Goal: Find specific page/section: Find specific page/section

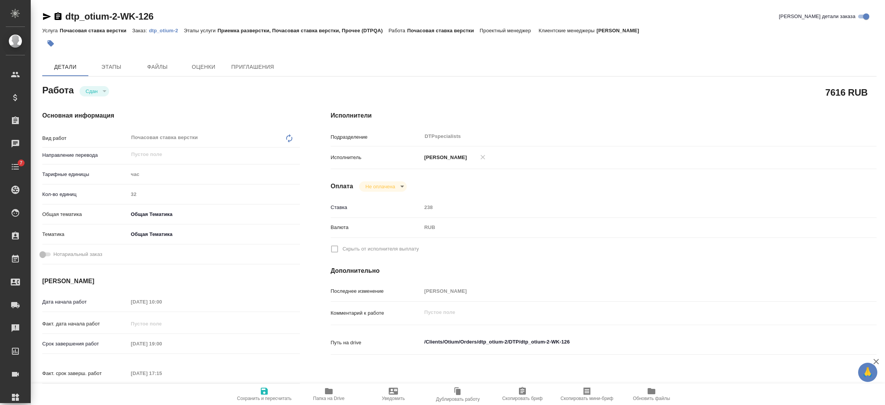
type textarea "x"
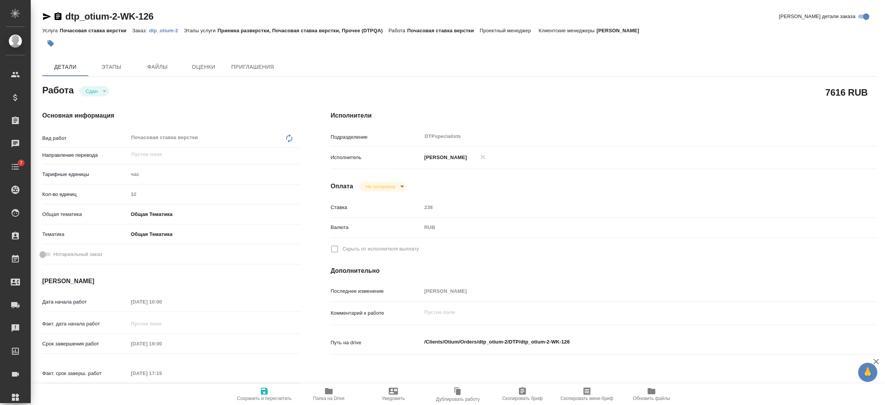
type textarea "x"
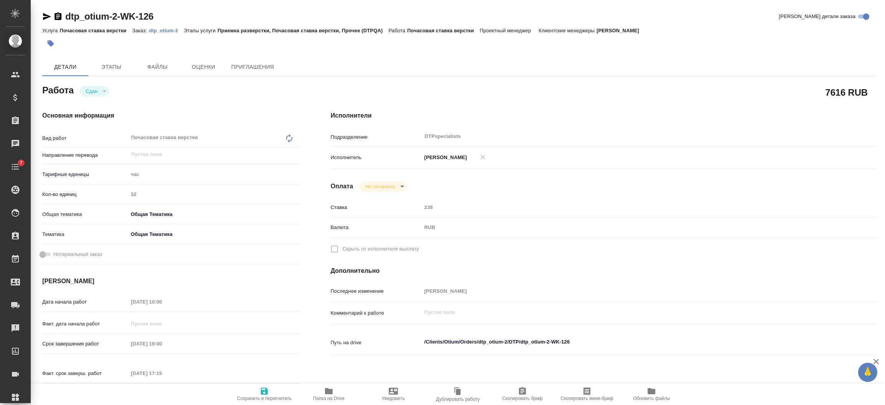
scroll to position [115, 0]
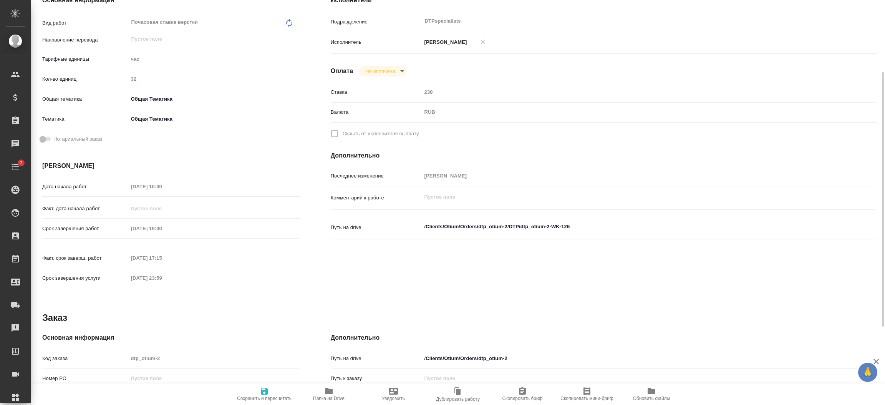
type textarea "x"
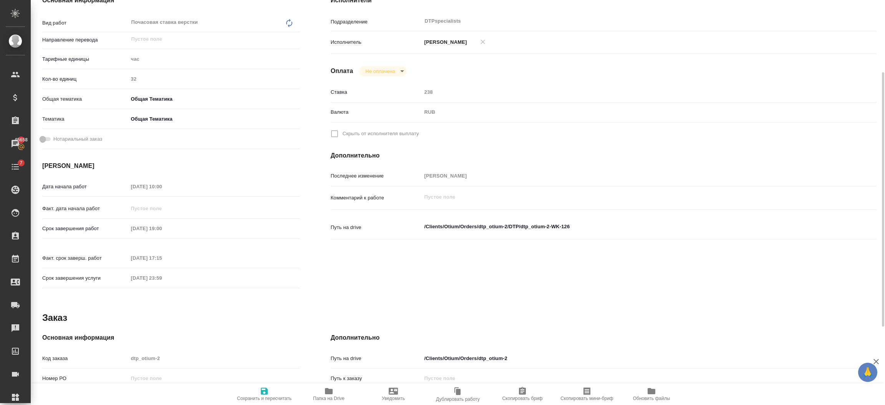
scroll to position [0, 0]
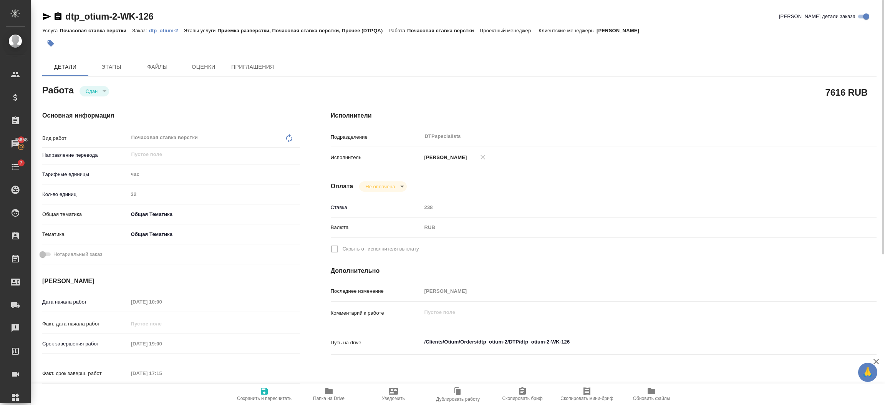
click at [151, 31] on p "dtp_otium-2" at bounding box center [166, 31] width 35 height 6
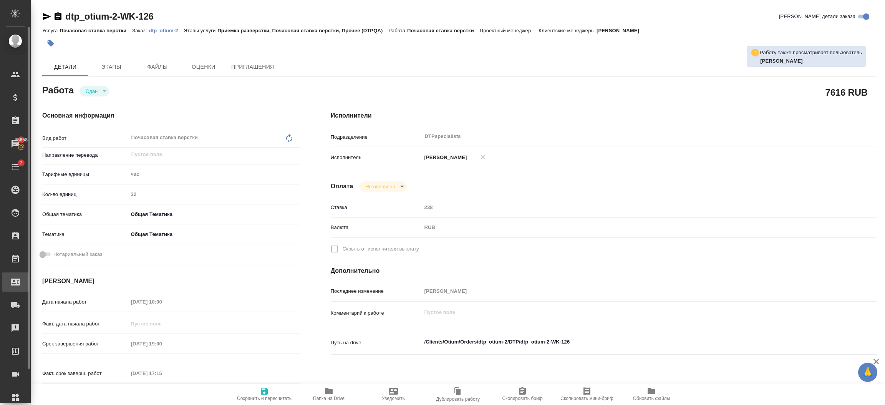
type textarea "x"
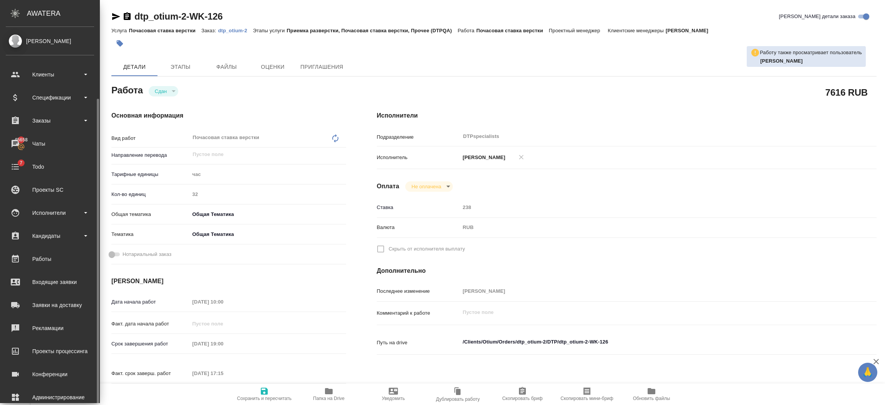
scroll to position [38, 0]
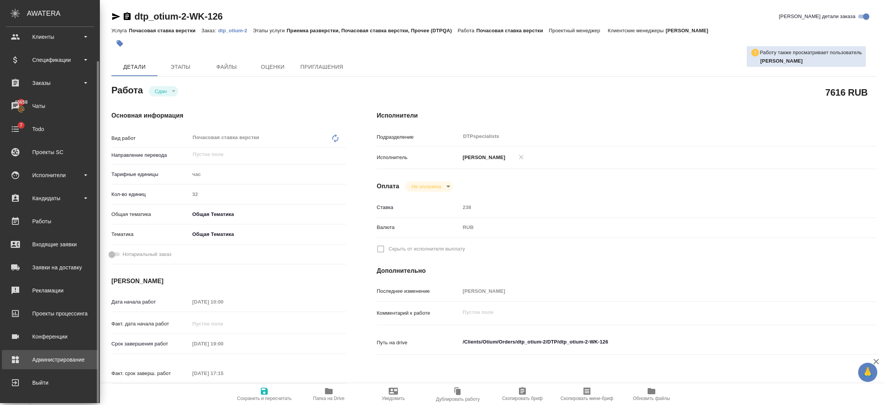
click at [27, 358] on div "Администрирование" at bounding box center [50, 360] width 88 height 12
type textarea "x"
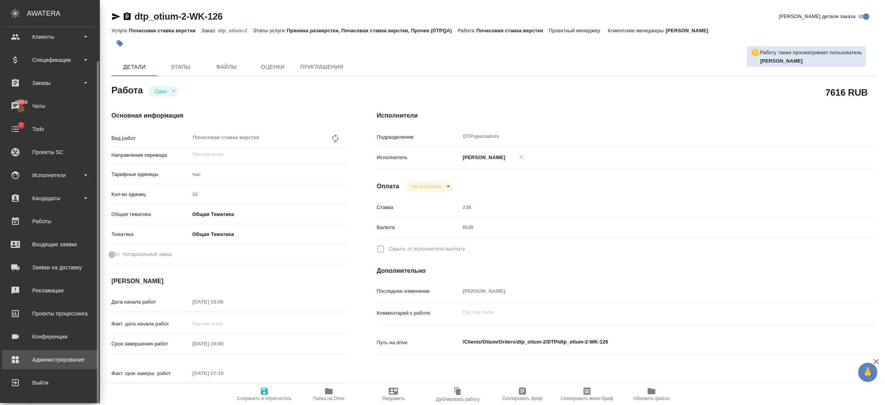
type textarea "x"
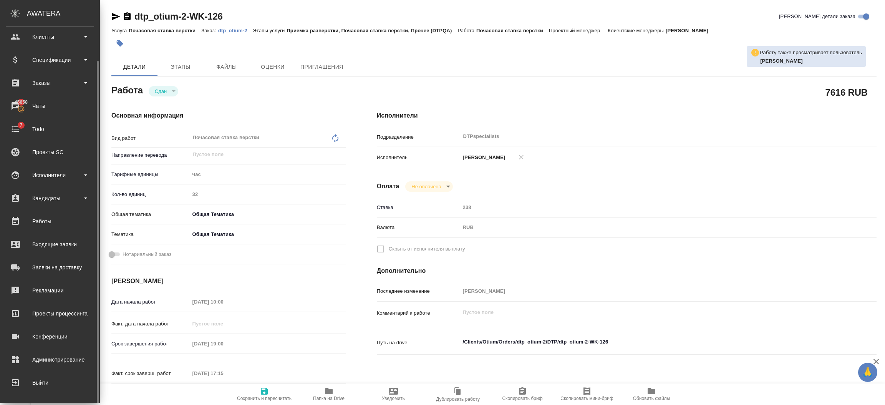
type textarea "x"
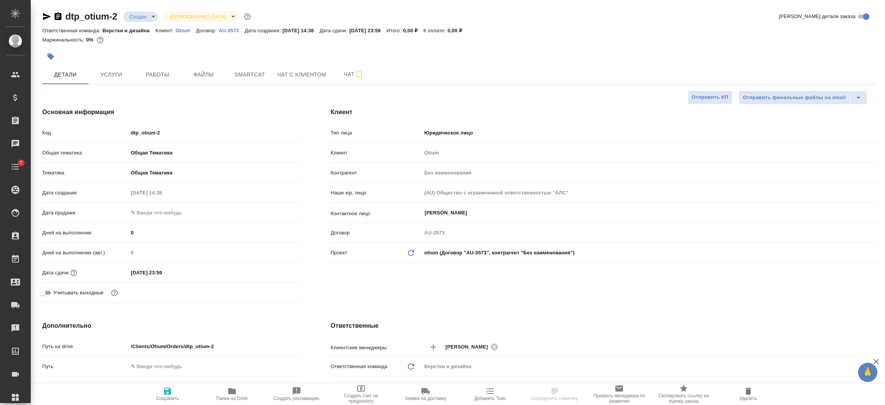
select select "RU"
type textarea "x"
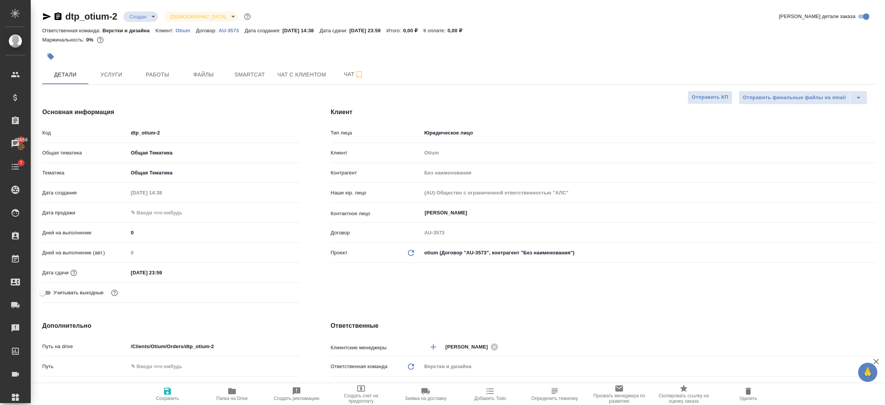
type textarea "x"
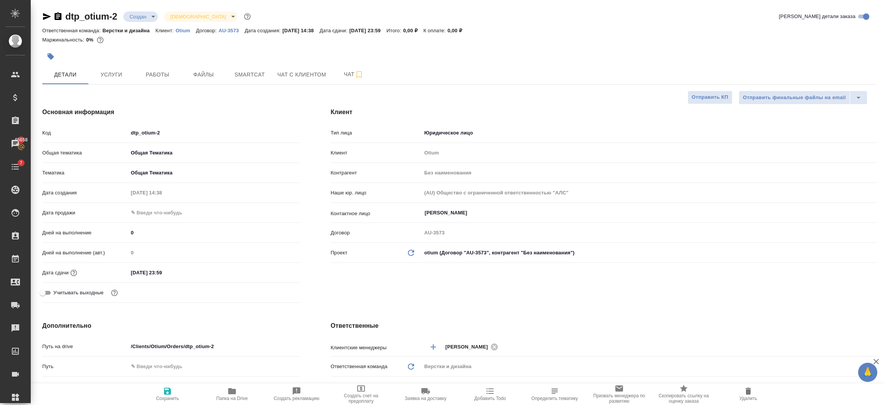
type textarea "x"
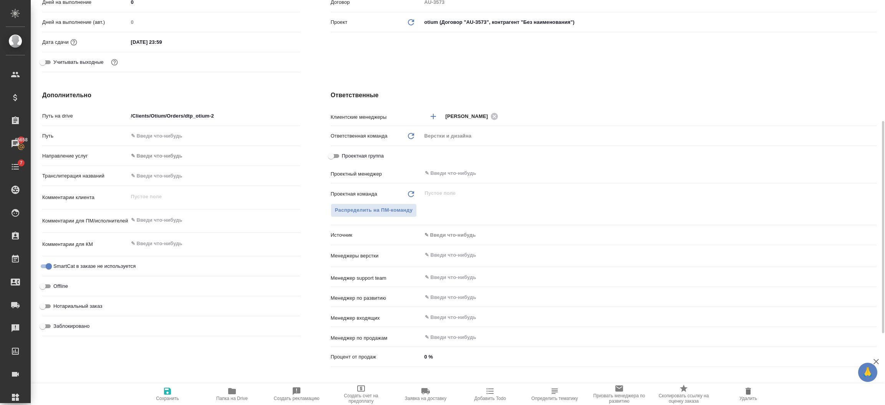
type textarea "x"
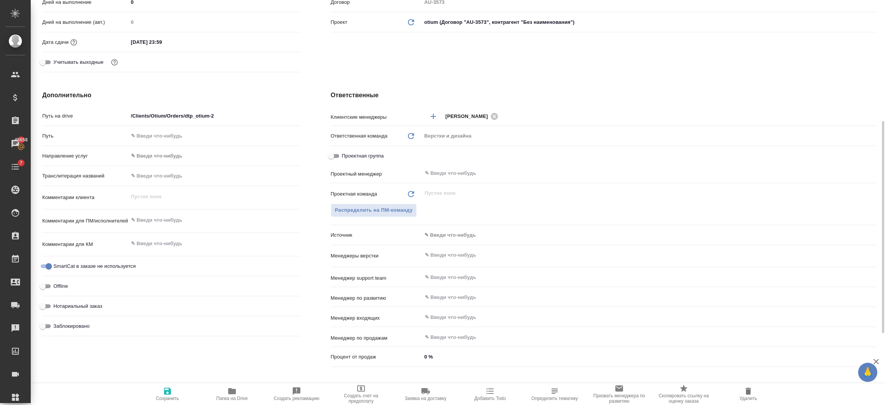
type textarea "x"
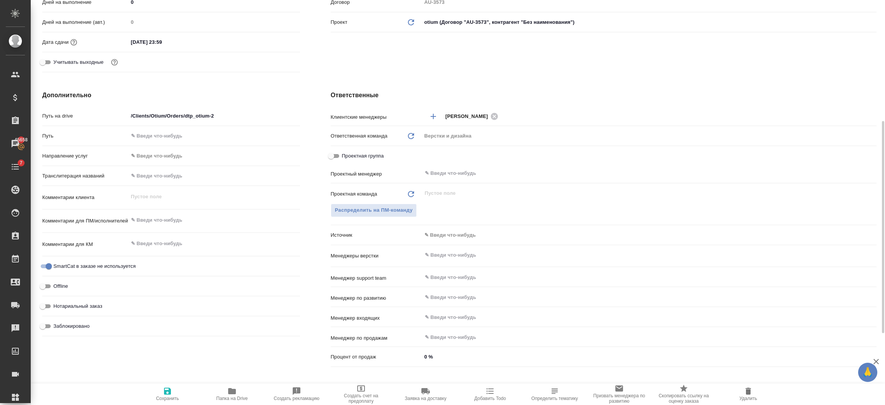
type textarea "x"
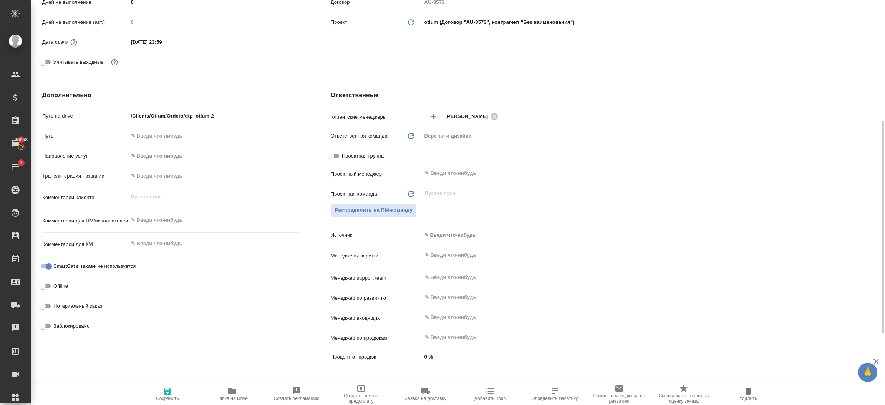
type textarea "x"
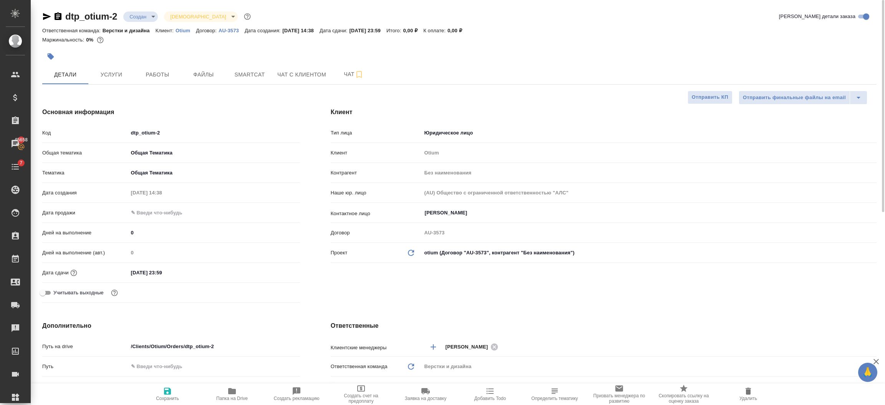
type textarea "x"
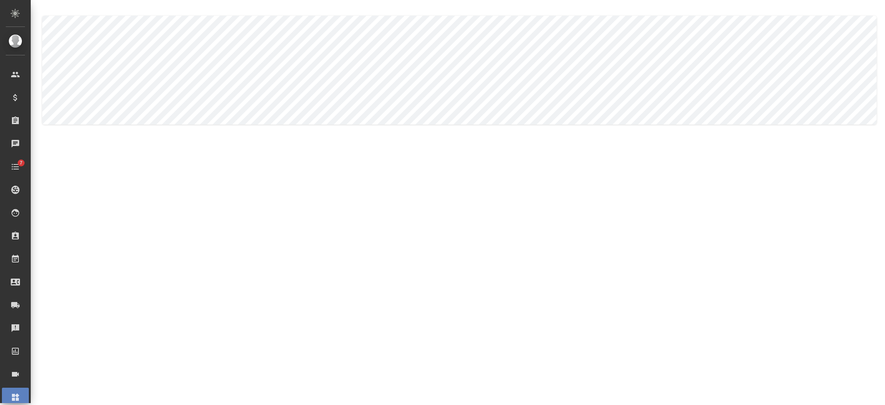
click at [136, 76] on body ".cls-1 fill:#fff; AWATERA [PERSON_NAME] Спецификации Заказы Чаты 7 Todo Проекты…" at bounding box center [442, 233] width 885 height 467
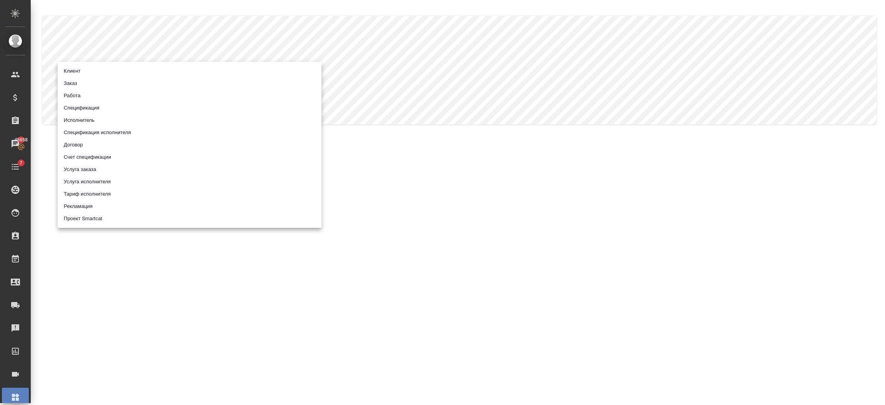
click at [76, 84] on li "Заказ" at bounding box center [190, 83] width 264 height 12
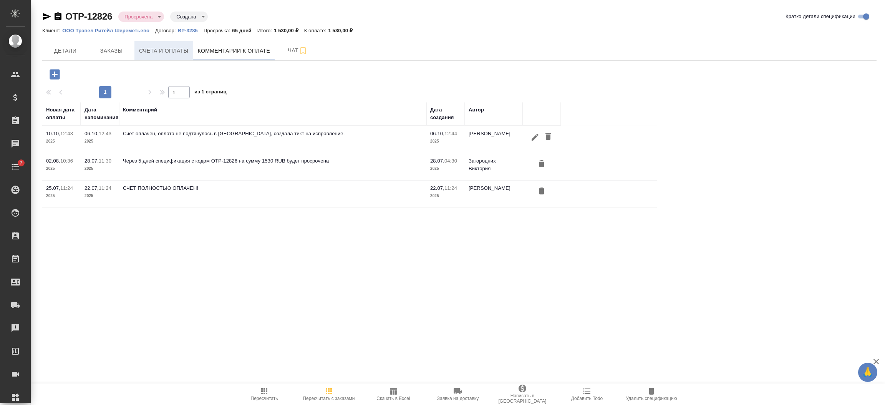
click at [164, 53] on span "Счета и оплаты" at bounding box center [164, 51] width 50 height 10
